Goal: Navigation & Orientation: Find specific page/section

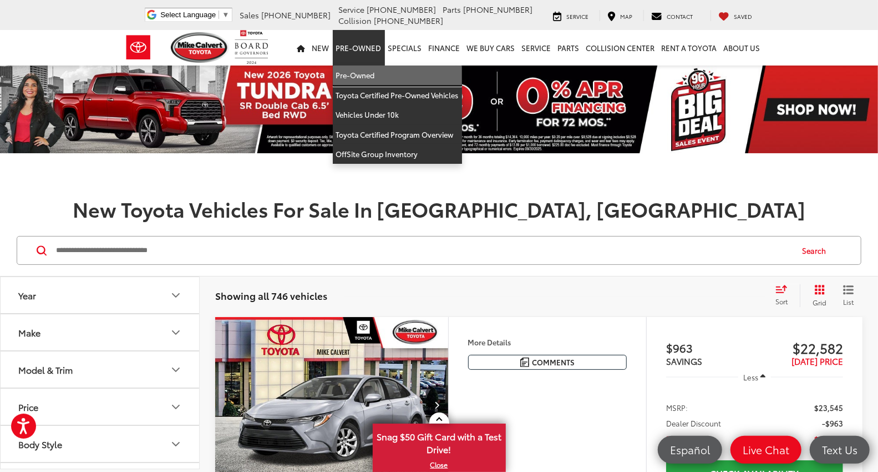
click at [352, 69] on link "Pre-Owned" at bounding box center [397, 75] width 129 height 20
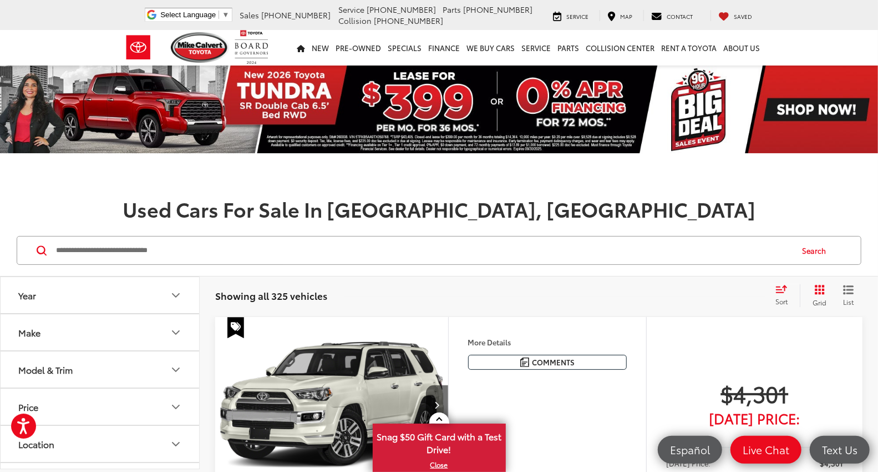
click at [819, 291] on icon "Grid View" at bounding box center [820, 290] width 10 height 10
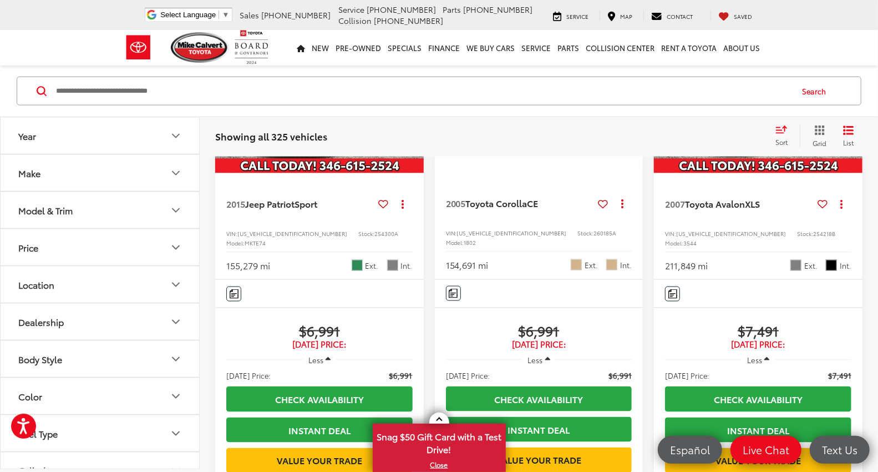
scroll to position [925, 0]
